Goal: Task Accomplishment & Management: Use online tool/utility

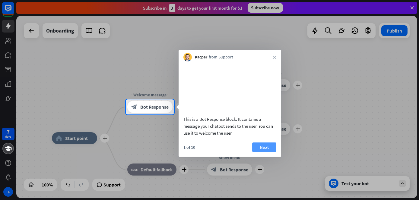
click at [264, 152] on button "Next" at bounding box center [264, 147] width 24 height 10
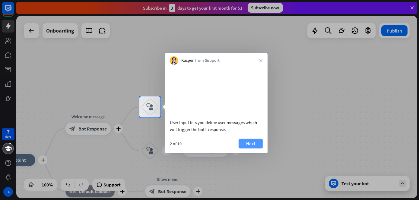
click at [252, 148] on button "Next" at bounding box center [250, 144] width 24 height 10
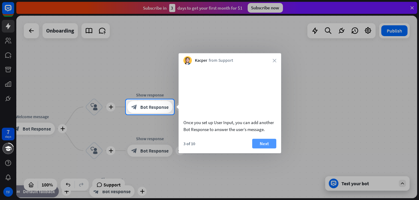
click at [262, 148] on button "Next" at bounding box center [264, 144] width 24 height 10
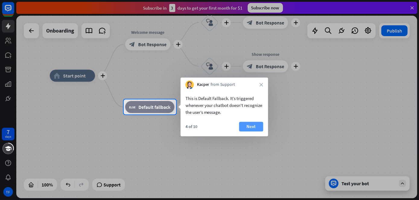
click at [255, 128] on button "Next" at bounding box center [251, 127] width 24 height 10
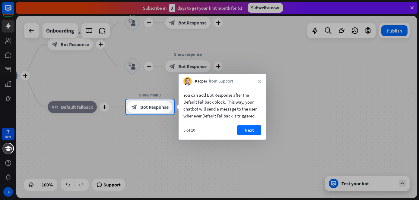
click at [255, 128] on button "Next" at bounding box center [249, 130] width 24 height 10
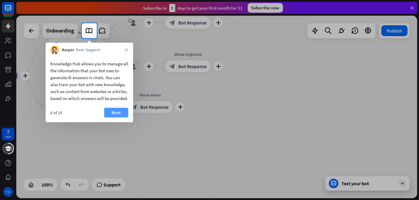
click at [117, 118] on button "Next" at bounding box center [116, 113] width 24 height 10
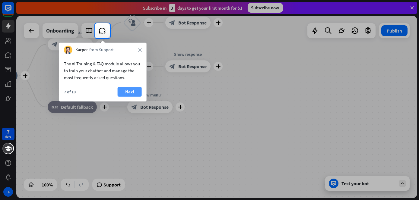
click at [134, 92] on button "Next" at bounding box center [130, 92] width 24 height 10
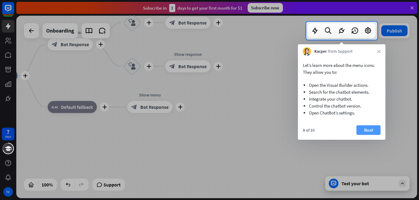
click at [366, 132] on button "Next" at bounding box center [368, 130] width 24 height 10
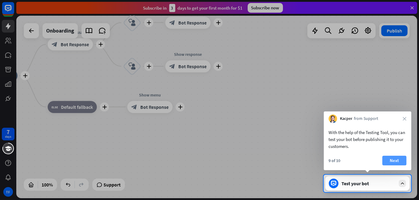
click at [397, 161] on button "Next" at bounding box center [394, 161] width 24 height 10
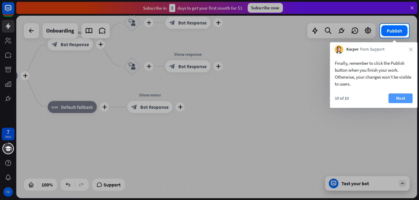
click at [393, 97] on button "Next" at bounding box center [400, 98] width 24 height 10
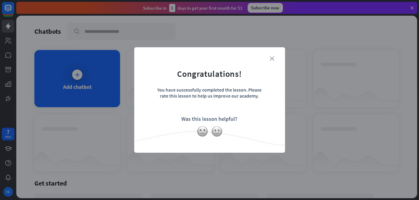
click at [272, 57] on icon "close" at bounding box center [272, 58] width 5 height 5
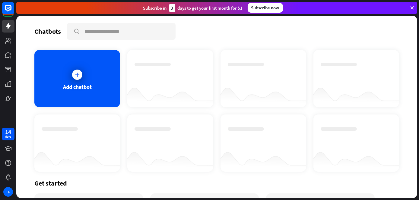
click at [412, 8] on icon at bounding box center [411, 7] width 5 height 5
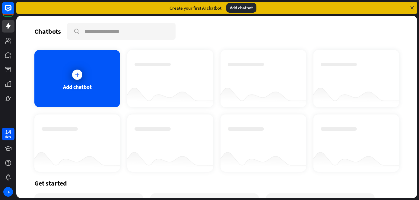
click at [234, 7] on div "Add chatbot" at bounding box center [241, 8] width 30 height 10
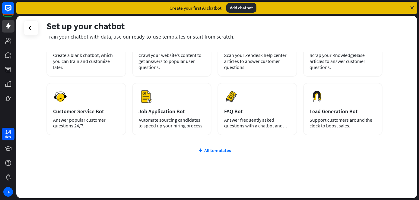
scroll to position [60, 0]
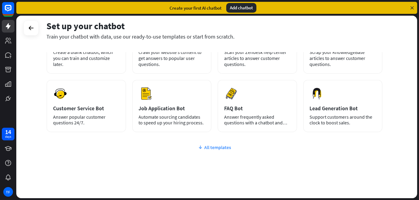
click at [213, 148] on div "All templates" at bounding box center [214, 147] width 336 height 6
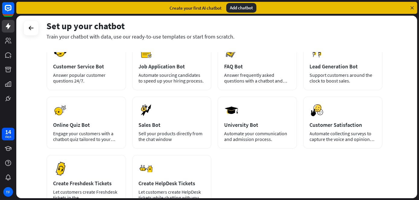
scroll to position [31, 0]
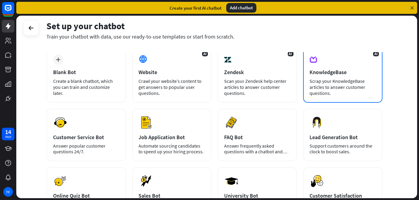
click at [323, 73] on div "KnowledgeBase" at bounding box center [343, 72] width 66 height 7
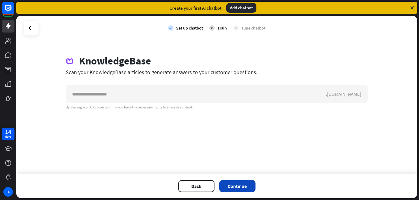
click at [239, 186] on button "Continue" at bounding box center [237, 186] width 36 height 12
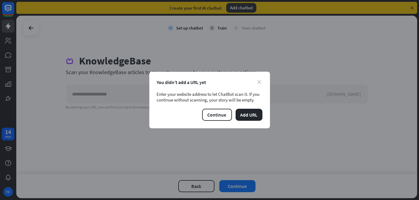
click at [258, 82] on icon "close" at bounding box center [259, 82] width 4 height 4
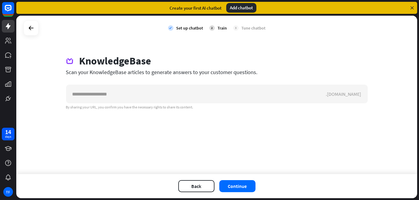
click at [361, 117] on div "check Set up chatbot 2 Train 3 Tune chatbot KnowledgeBase Scan your KnowledgeBa…" at bounding box center [216, 95] width 401 height 159
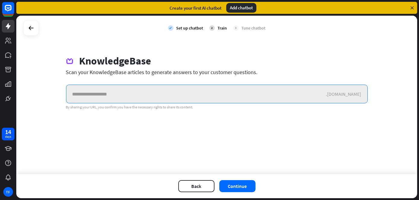
click at [161, 91] on input "text" at bounding box center [196, 94] width 260 height 18
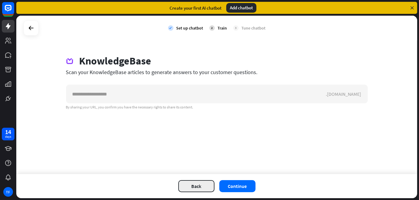
click at [200, 190] on button "Back" at bounding box center [196, 186] width 36 height 12
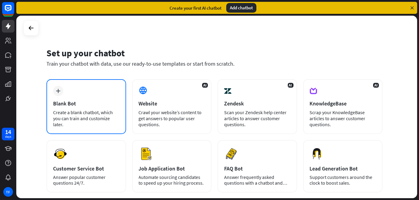
click at [91, 108] on div "plus Blank Bot Create a blank chatbot, which you can train and customize later." at bounding box center [86, 106] width 80 height 55
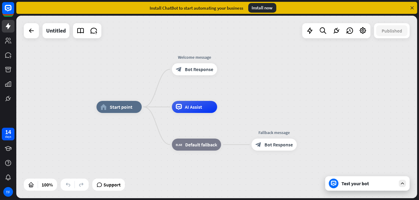
click at [263, 9] on div "Install now" at bounding box center [262, 8] width 28 height 10
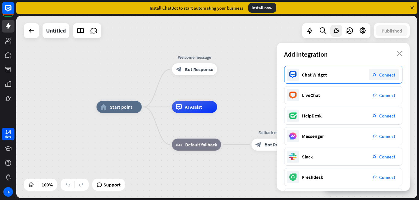
click at [313, 73] on div "Chat Widget" at bounding box center [314, 75] width 25 height 6
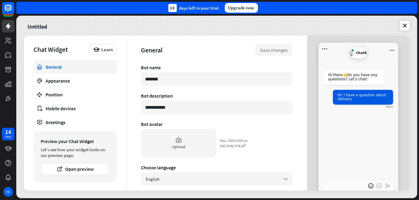
type textarea "*"
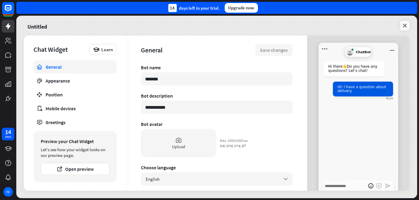
click at [406, 24] on icon at bounding box center [405, 26] width 6 height 6
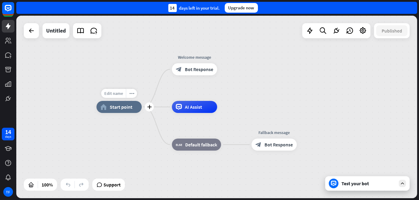
click at [115, 94] on span "Edit name" at bounding box center [113, 93] width 19 height 5
type input "**********"
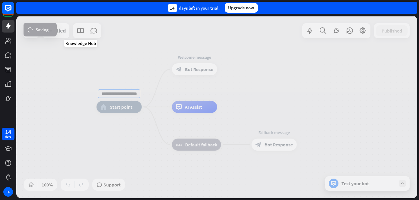
scroll to position [0, 0]
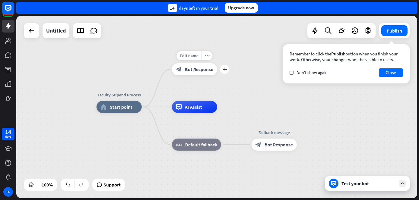
click at [198, 71] on span "Bot Response" at bounding box center [199, 69] width 28 height 6
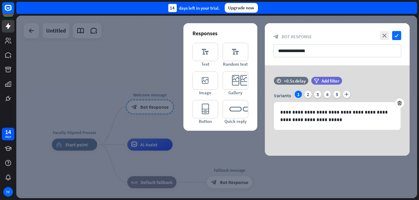
click at [156, 53] on div at bounding box center [216, 107] width 401 height 183
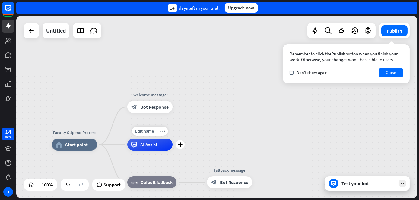
click at [149, 147] on span "AI Assist" at bounding box center [148, 145] width 17 height 6
